Goal: Task Accomplishment & Management: Manage account settings

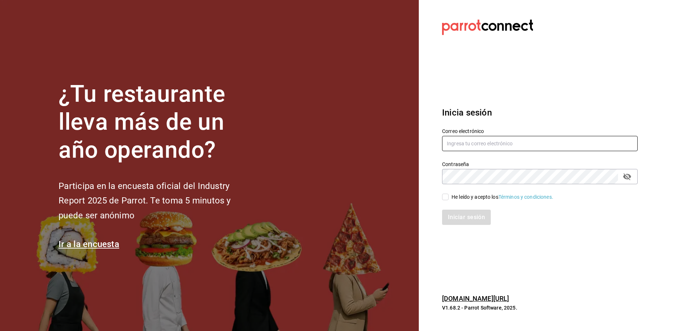
type input "[EMAIL_ADDRESS][DOMAIN_NAME]"
click at [445, 198] on input "He leído y acepto los Términos y condiciones." at bounding box center [445, 197] width 7 height 7
checkbox input "true"
click at [453, 214] on button "Iniciar sesión" at bounding box center [466, 217] width 49 height 15
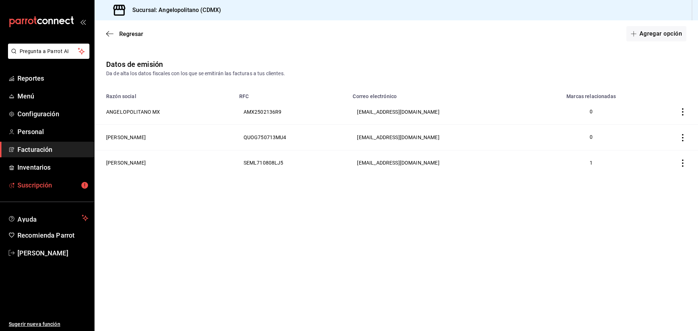
click at [46, 188] on span "Suscripción" at bounding box center [52, 185] width 71 height 10
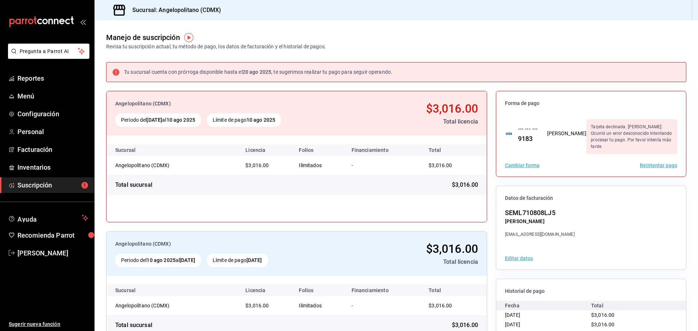
click at [428, 48] on div "Manejo de suscripción Revisa tu suscripción actual, tu método de pago, los dato…" at bounding box center [396, 35] width 603 height 30
click at [649, 163] on button "Reintentar pago" at bounding box center [658, 165] width 37 height 5
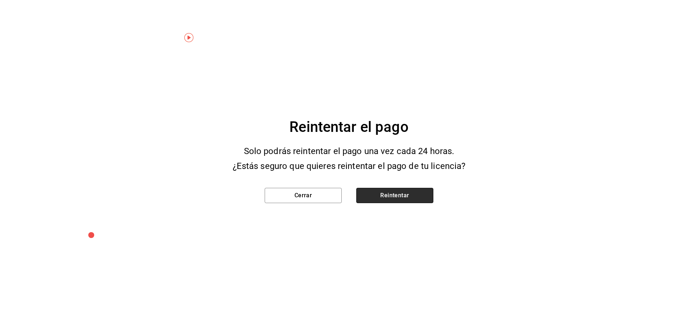
click at [386, 198] on button "Reintentar" at bounding box center [394, 195] width 77 height 15
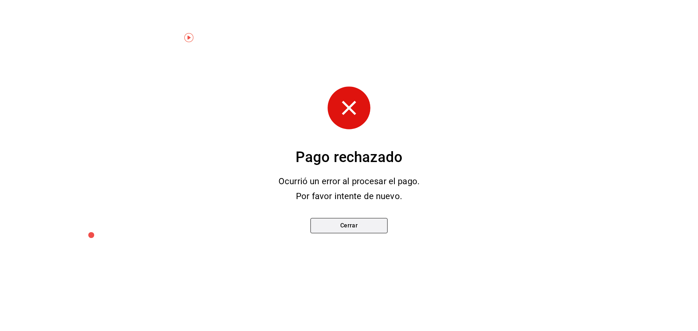
click at [350, 225] on button "Cerrar" at bounding box center [348, 225] width 77 height 15
